Goal: Transaction & Acquisition: Download file/media

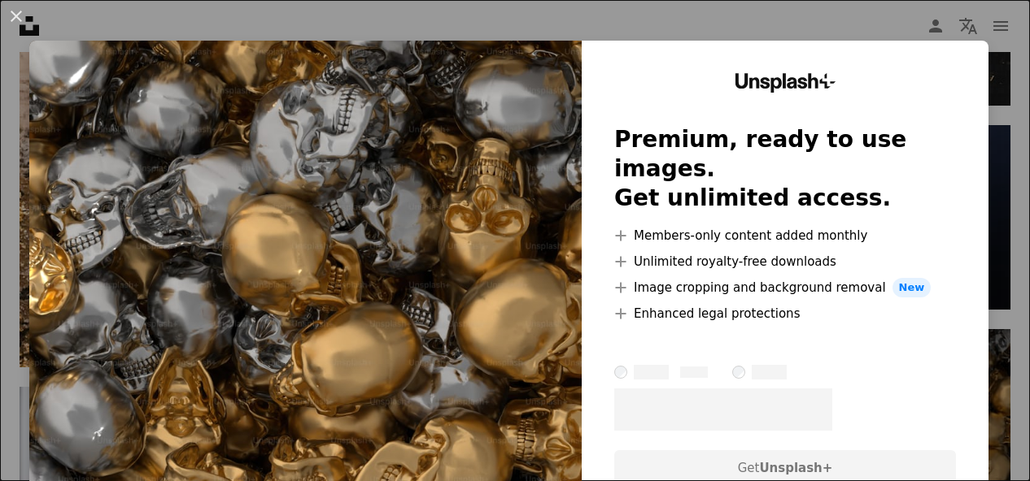
scroll to position [10247, 0]
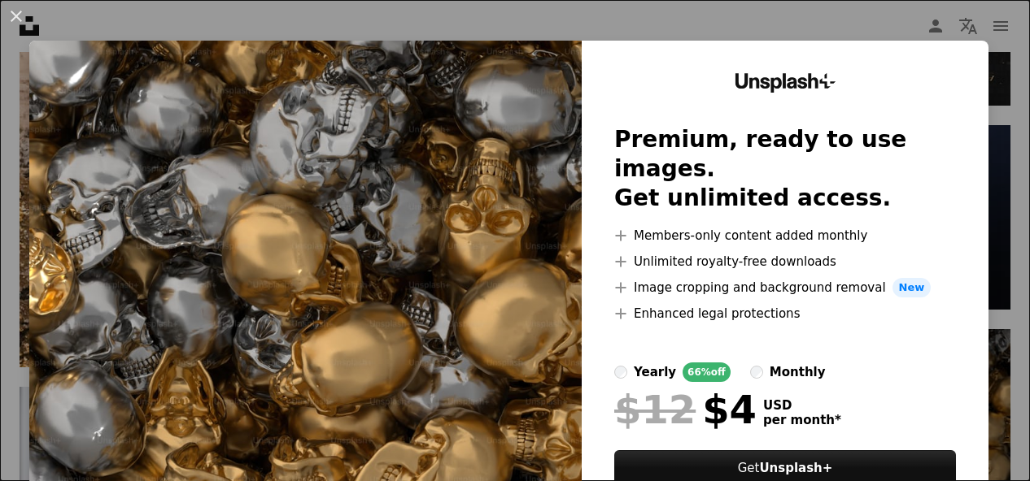
click at [354, 263] on img at bounding box center [305, 299] width 552 height 517
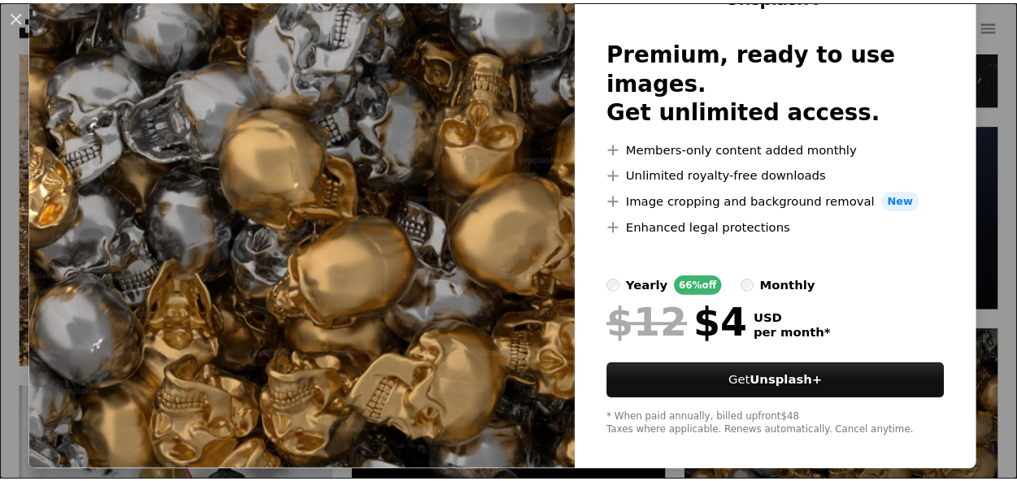
scroll to position [89, 0]
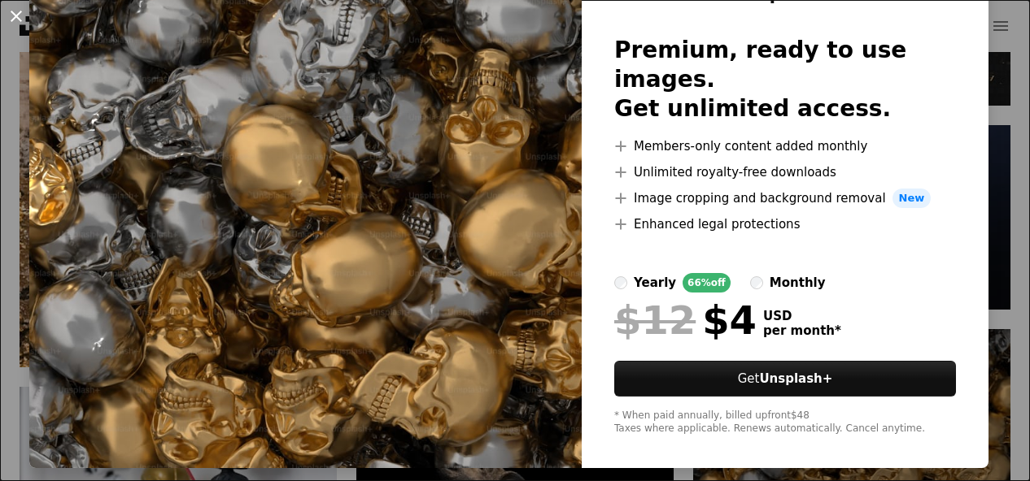
click at [16, 16] on button "An X shape" at bounding box center [17, 17] width 20 height 20
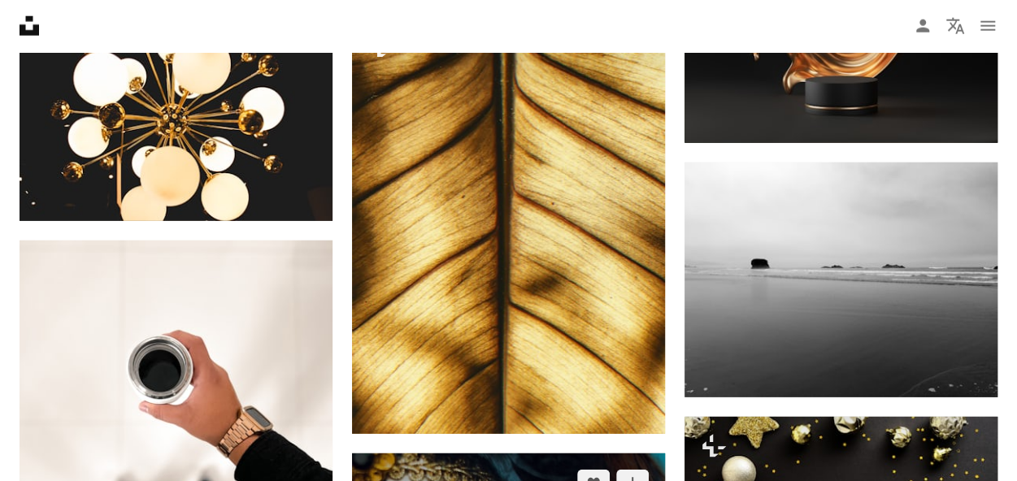
scroll to position [11061, 0]
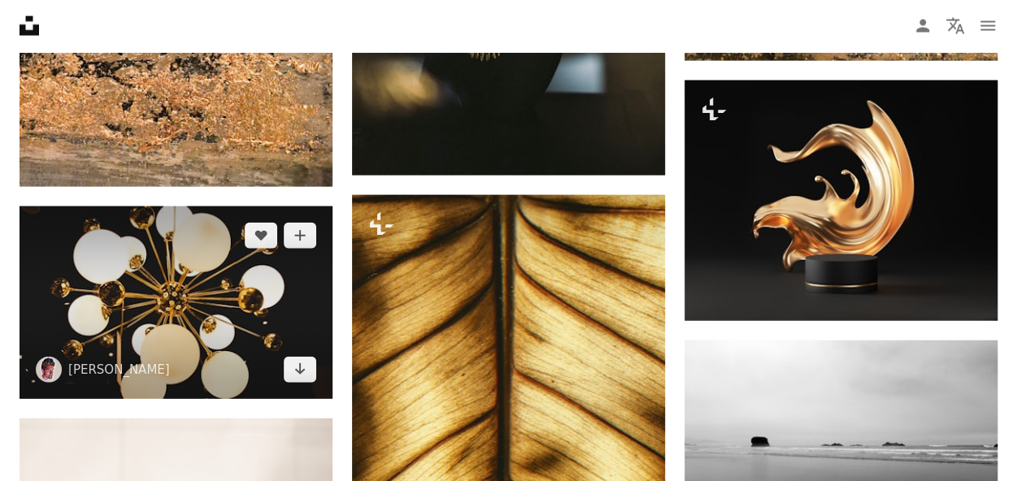
click at [187, 321] on img at bounding box center [176, 303] width 313 height 193
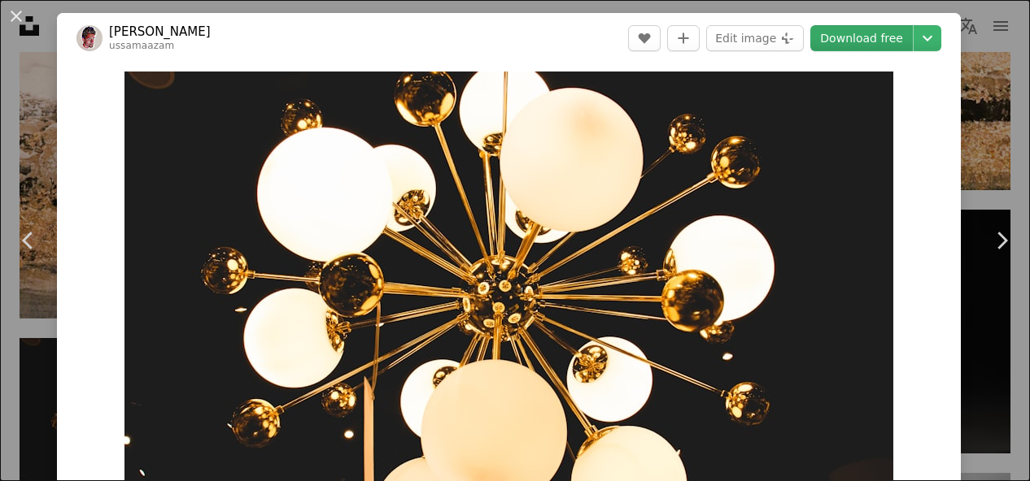
click at [838, 36] on link "Download free" at bounding box center [861, 38] width 102 height 26
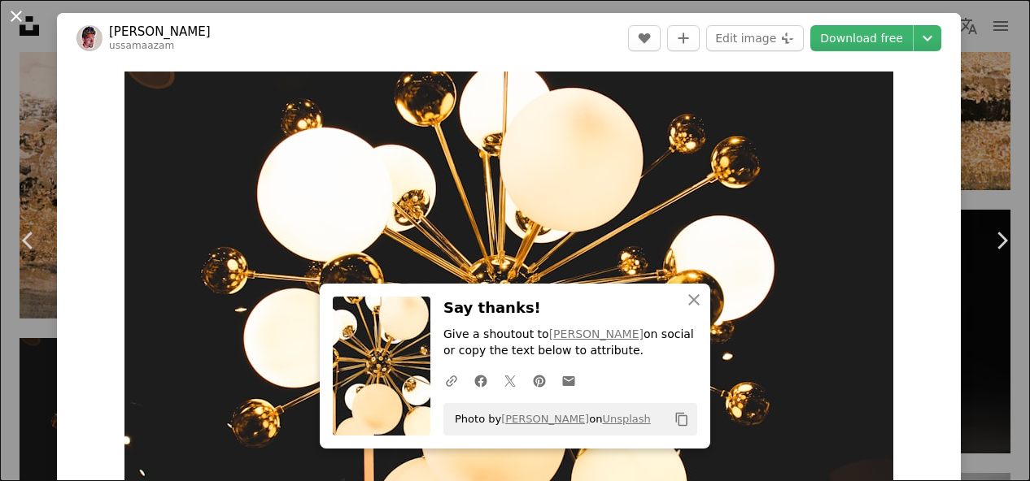
click at [16, 9] on button "An X shape" at bounding box center [17, 17] width 20 height 20
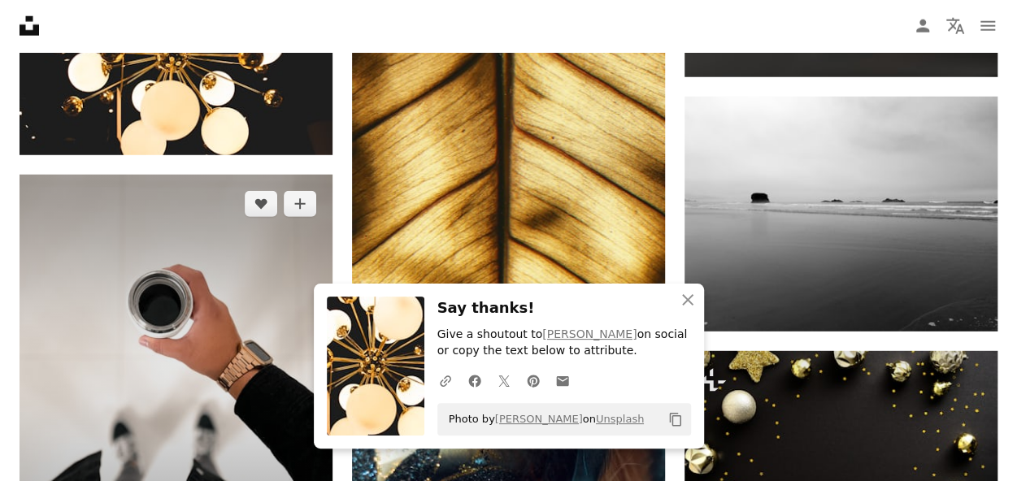
scroll to position [11549, 0]
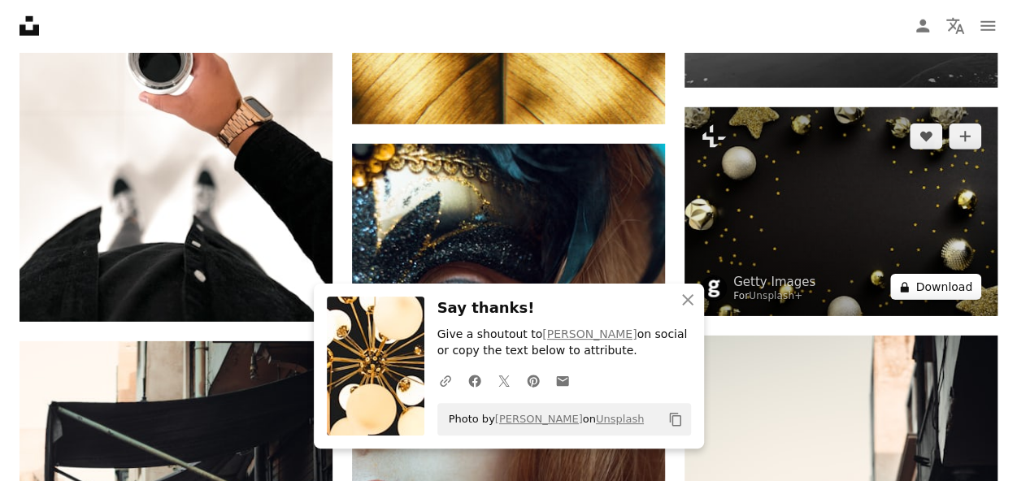
click at [929, 285] on button "A lock Download" at bounding box center [936, 287] width 91 height 26
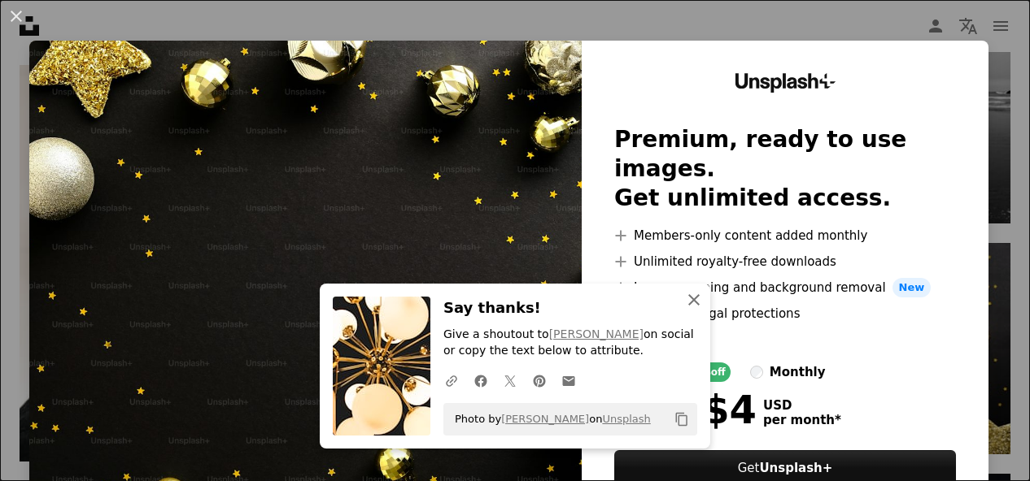
click at [684, 304] on icon "An X shape" at bounding box center [694, 300] width 20 height 20
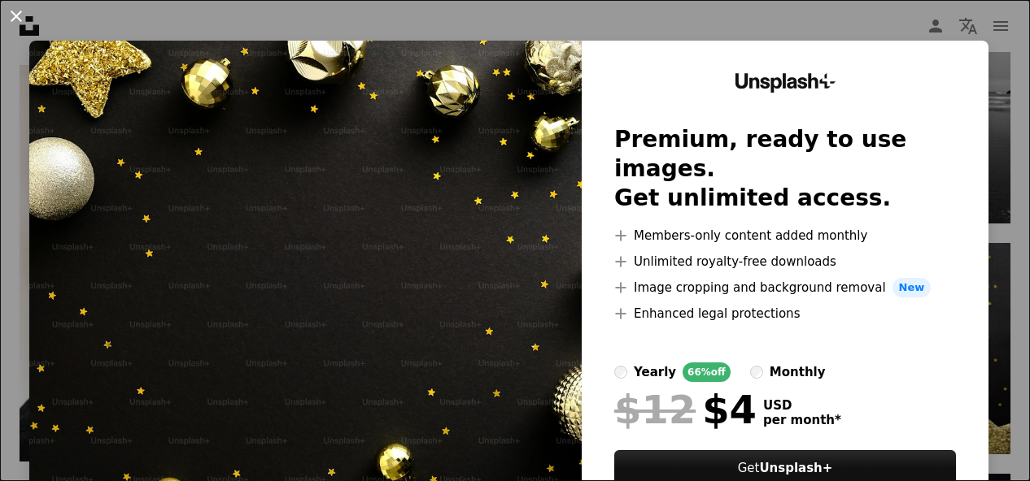
click at [15, 20] on button "An X shape" at bounding box center [17, 17] width 20 height 20
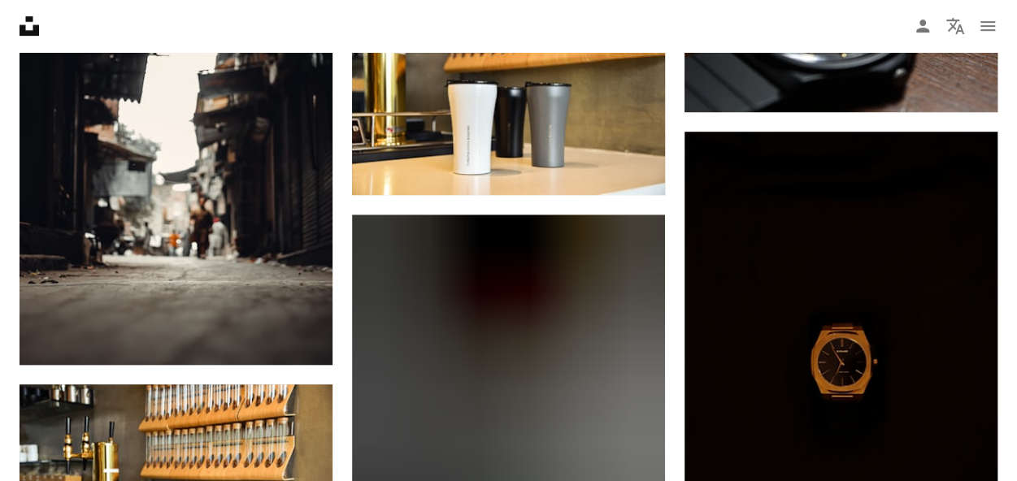
scroll to position [15778, 0]
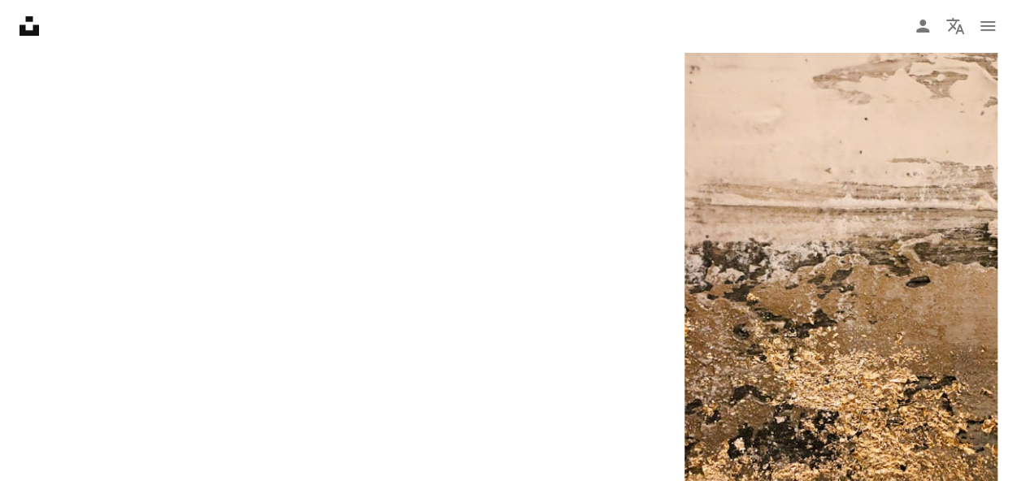
scroll to position [163, 0]
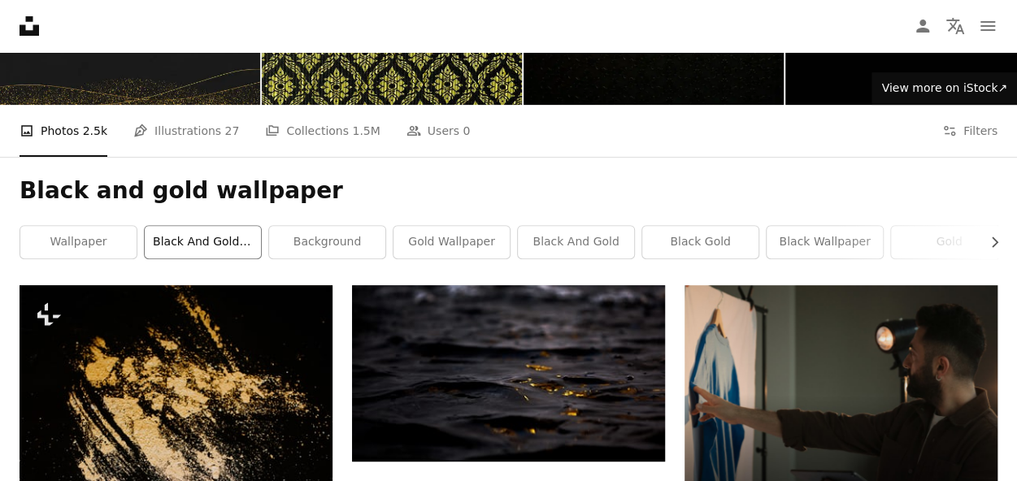
click at [215, 251] on link "black and gold background" at bounding box center [203, 242] width 116 height 33
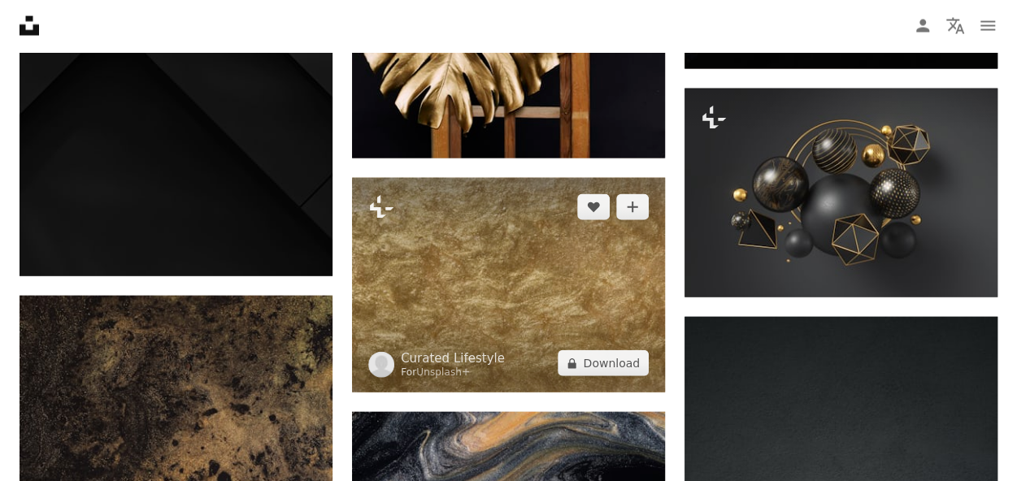
scroll to position [1708, 0]
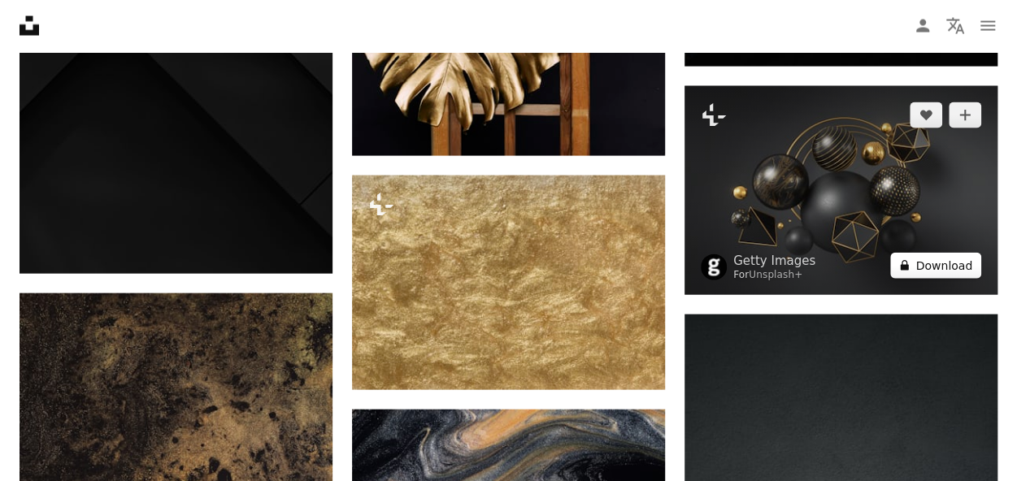
click at [925, 270] on button "A lock Download" at bounding box center [936, 266] width 91 height 26
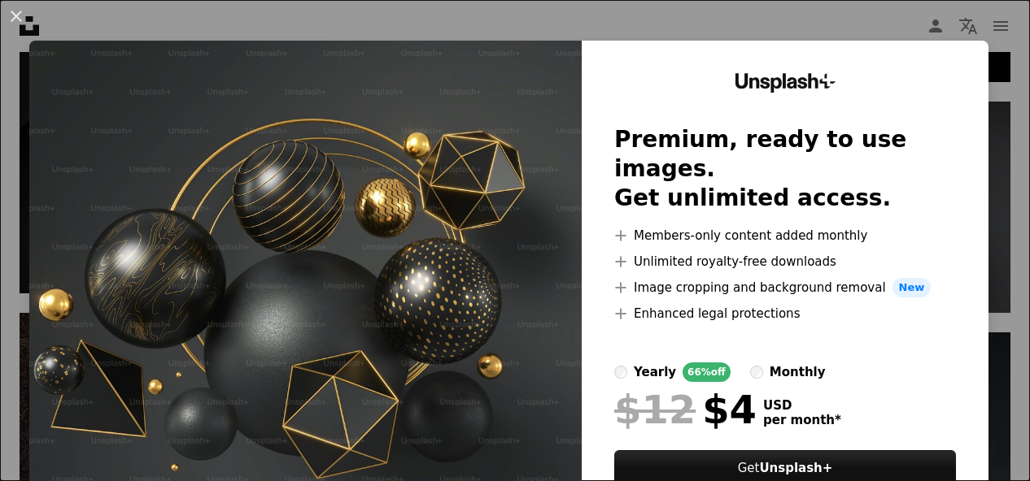
click at [208, 245] on img at bounding box center [305, 299] width 552 height 517
click at [18, 20] on button "An X shape" at bounding box center [17, 17] width 20 height 20
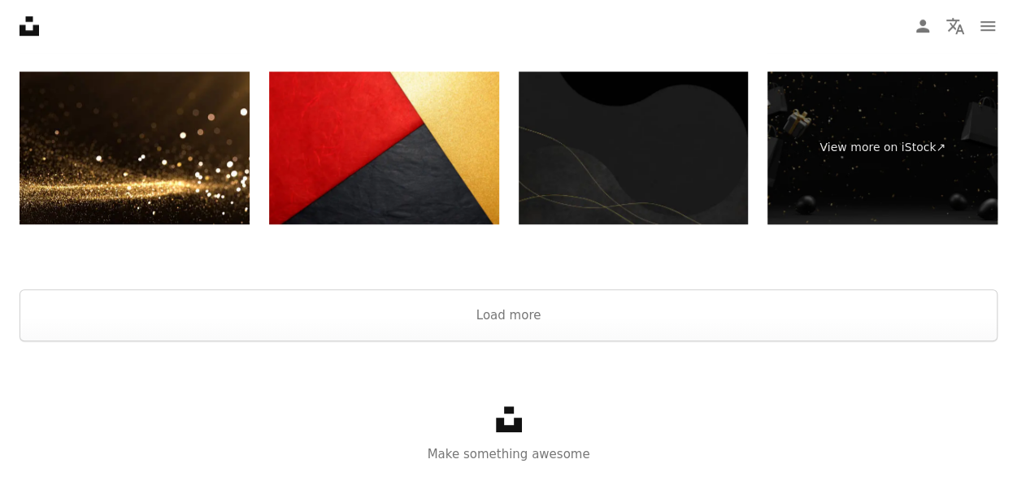
scroll to position [3641, 0]
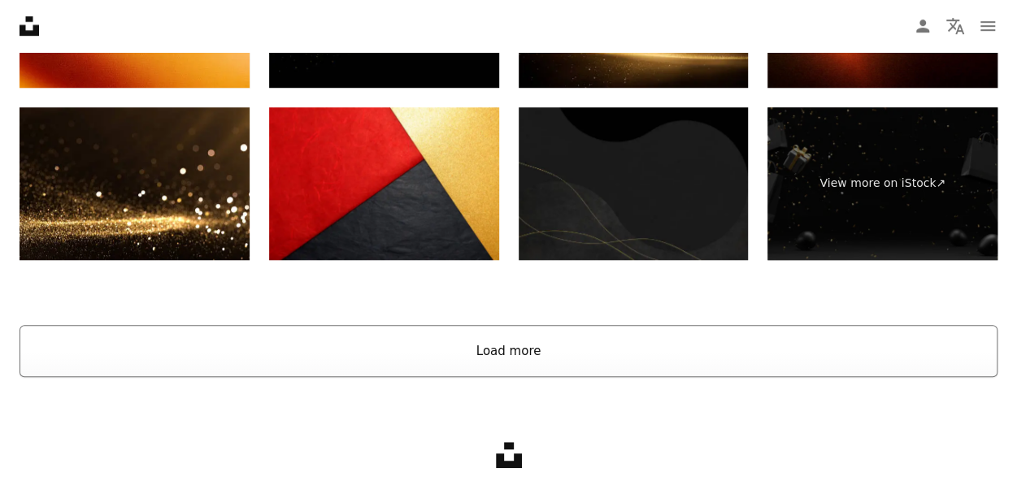
click at [497, 355] on button "Load more" at bounding box center [509, 351] width 978 height 52
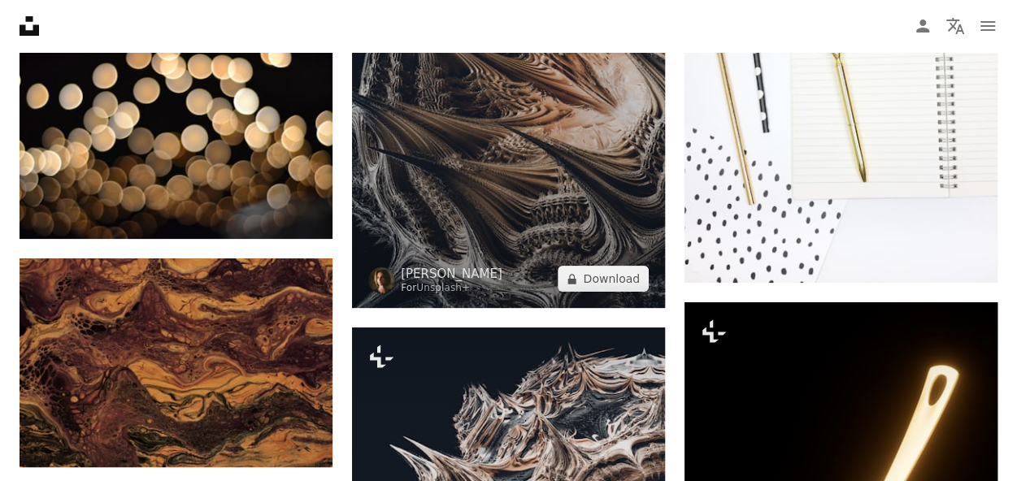
scroll to position [12425, 0]
